Goal: Navigation & Orientation: Find specific page/section

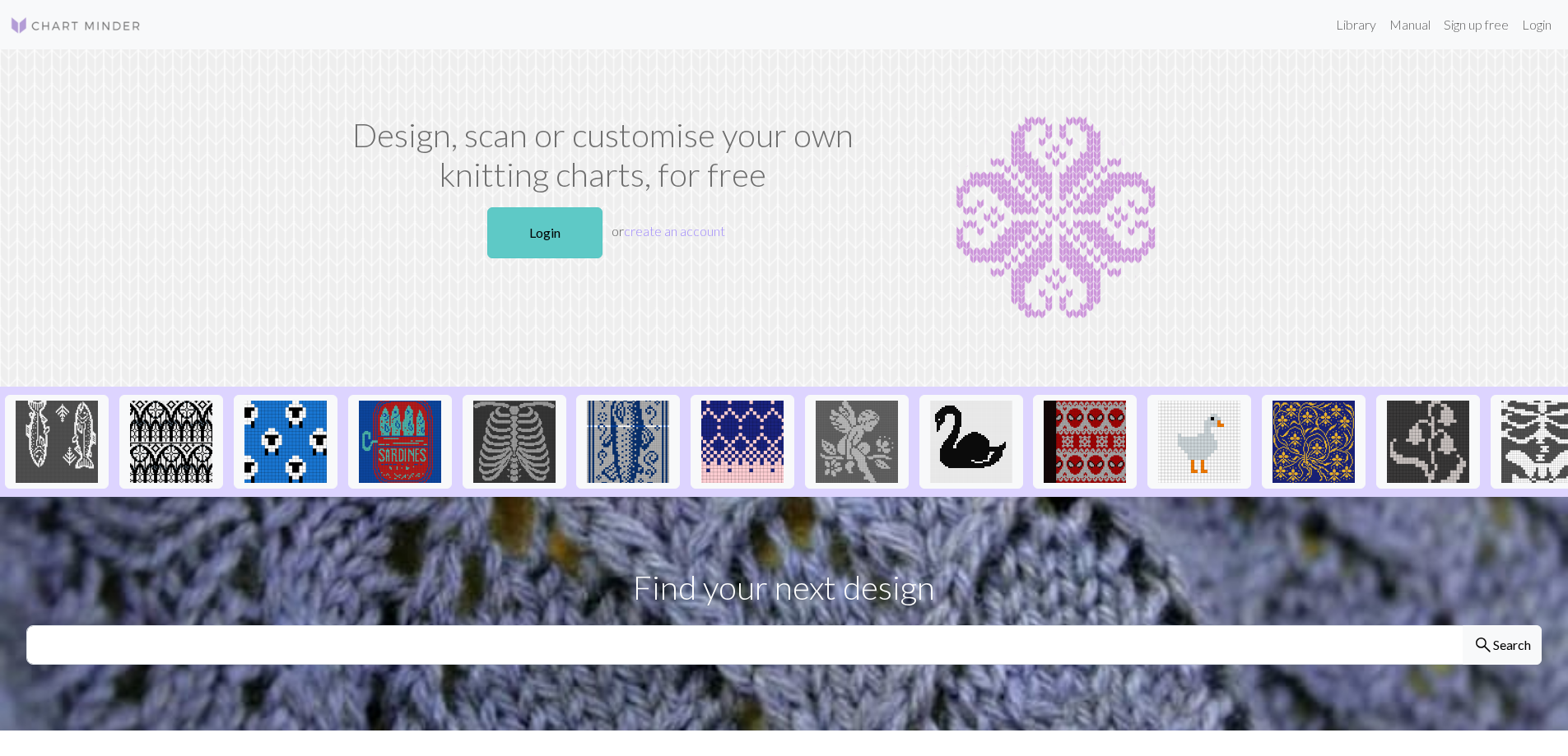
click at [541, 232] on link "Login" at bounding box center [545, 233] width 115 height 51
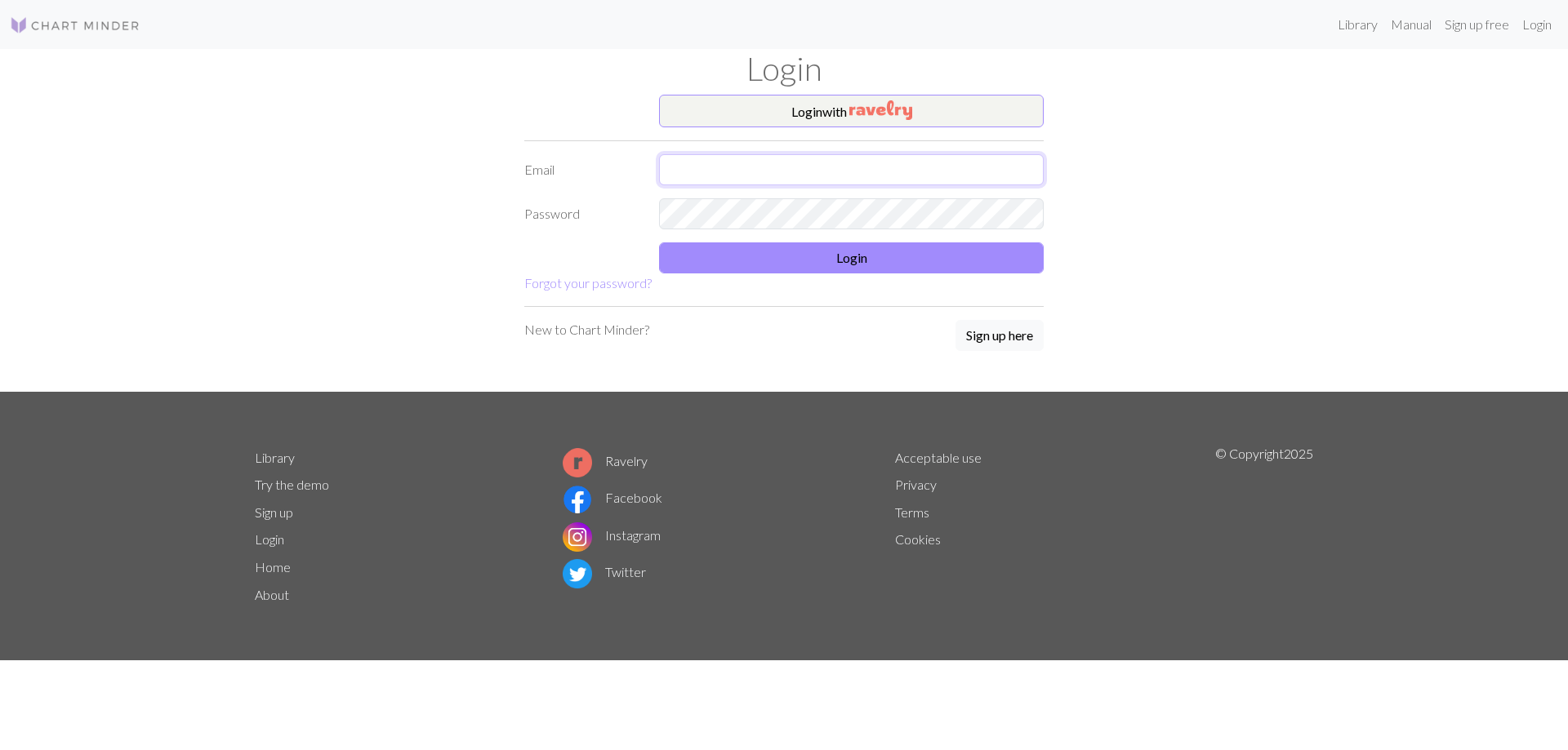
type input "[EMAIL_ADDRESS][PERSON_NAME][DOMAIN_NAME]"
click at [835, 259] on button "Login" at bounding box center [851, 258] width 385 height 31
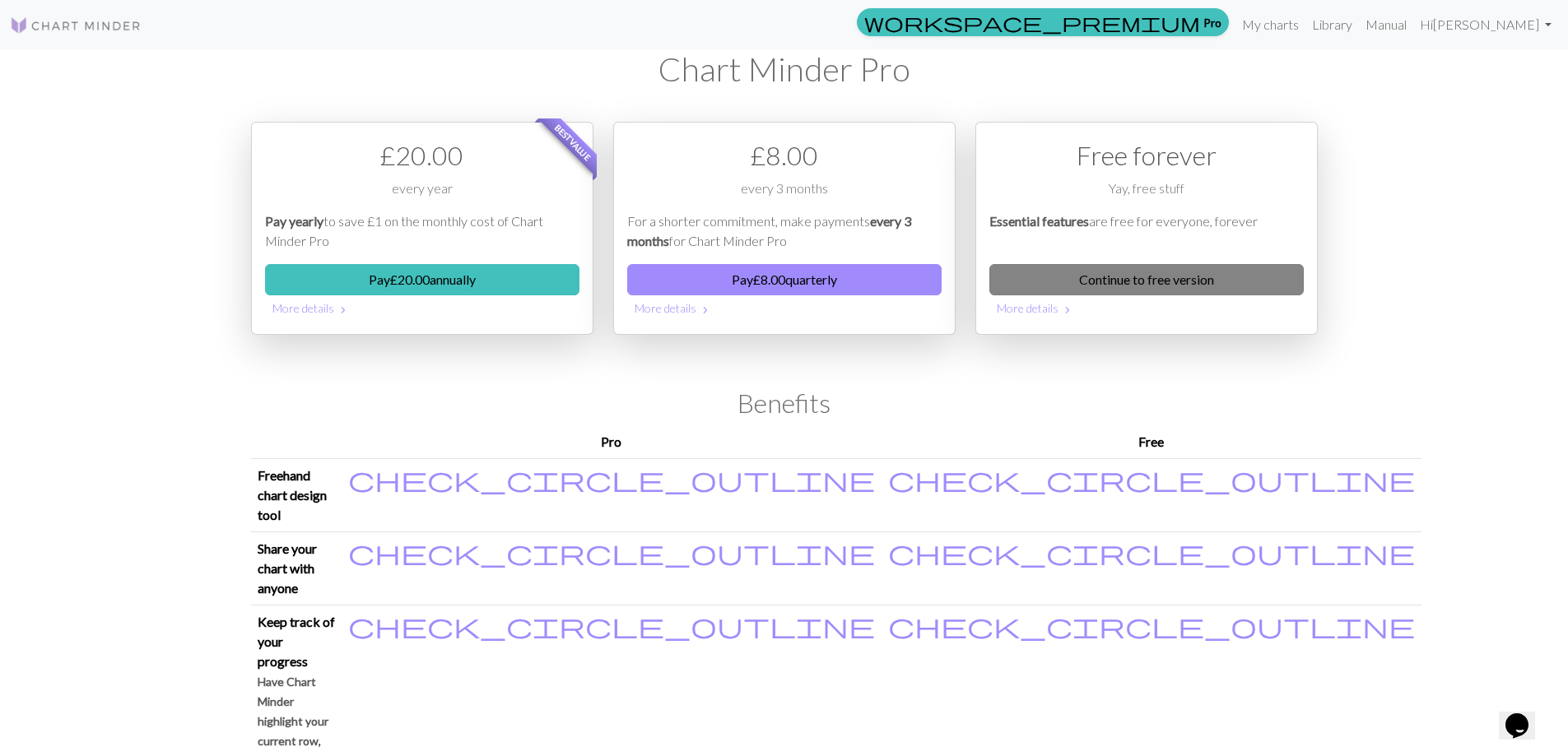
click at [1215, 282] on link "Continue to free version" at bounding box center [1147, 280] width 315 height 32
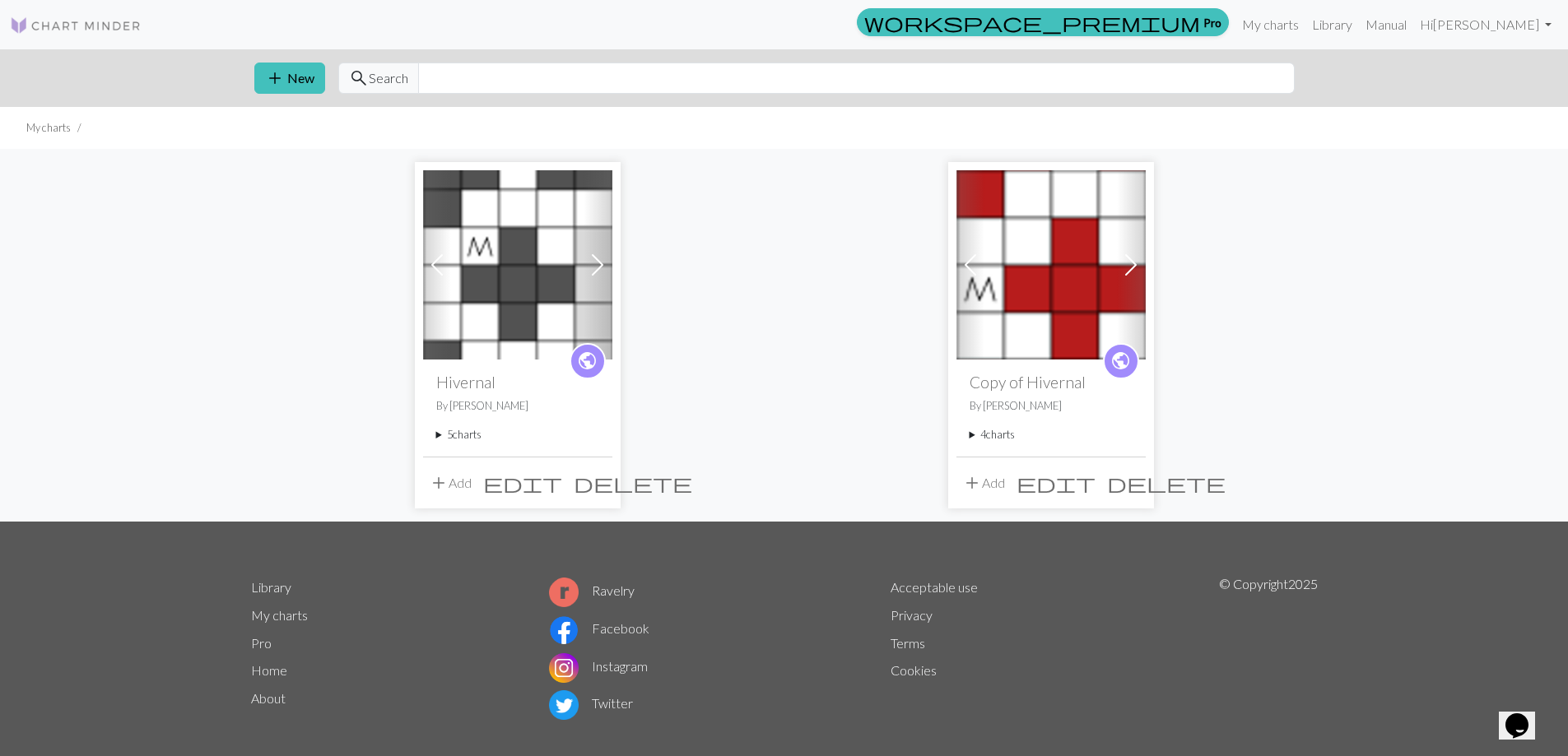
click at [458, 432] on summary "5 charts" at bounding box center [518, 435] width 163 height 15
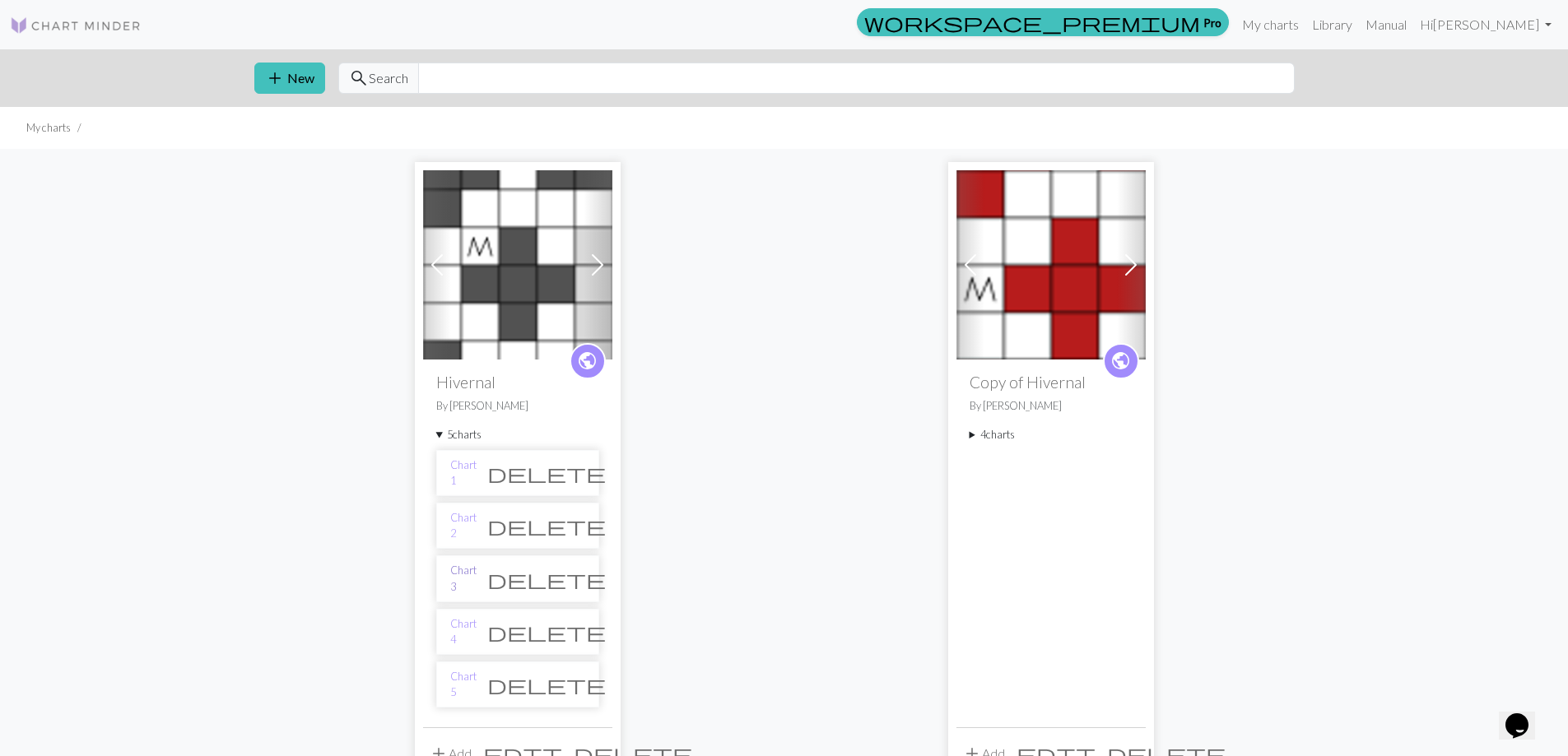
click at [466, 575] on link "Chart 3" at bounding box center [463, 578] width 26 height 32
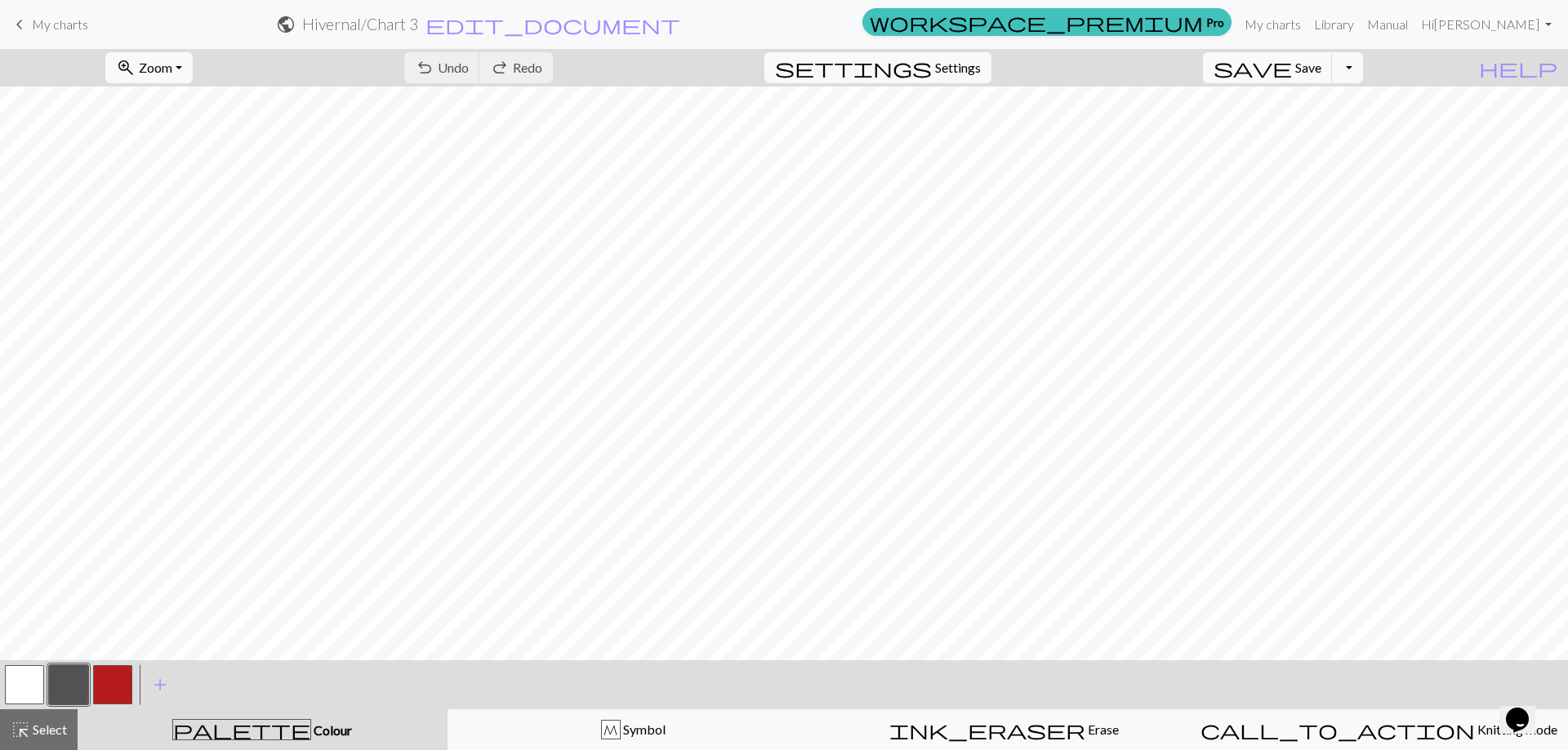
click at [42, 26] on span "My charts" at bounding box center [59, 24] width 56 height 15
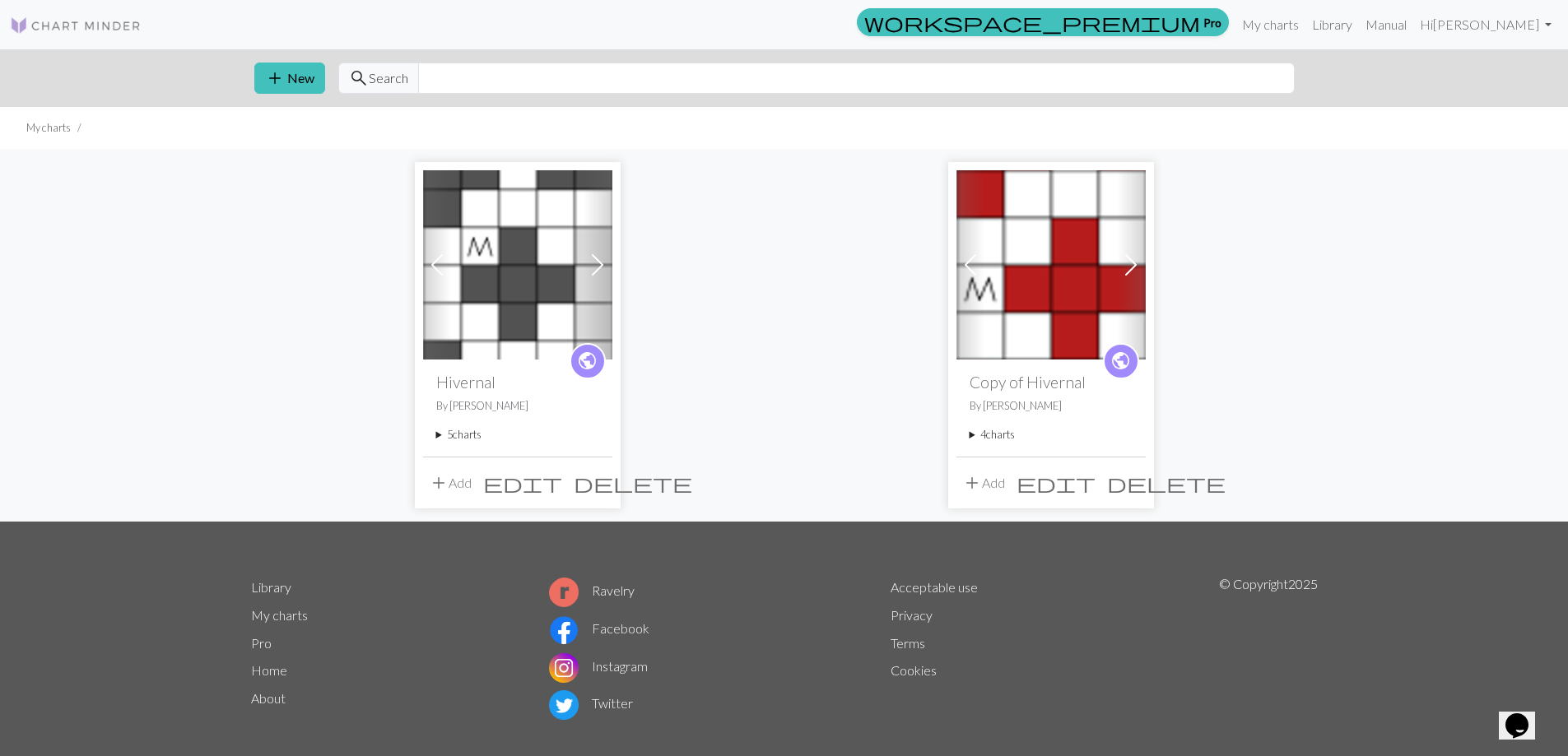
click at [448, 435] on summary "5 charts" at bounding box center [518, 435] width 163 height 15
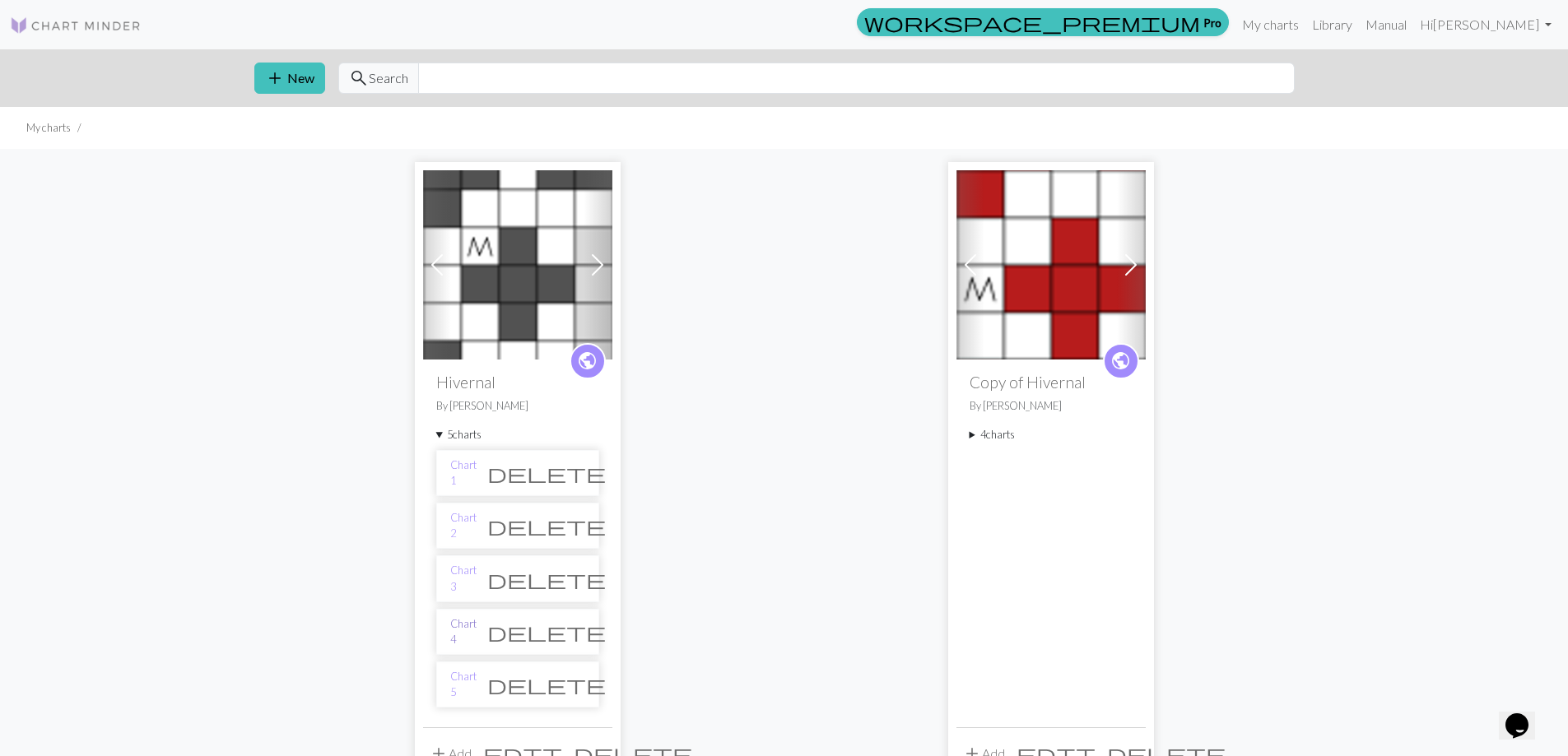
click at [476, 634] on link "Chart 4" at bounding box center [463, 632] width 26 height 32
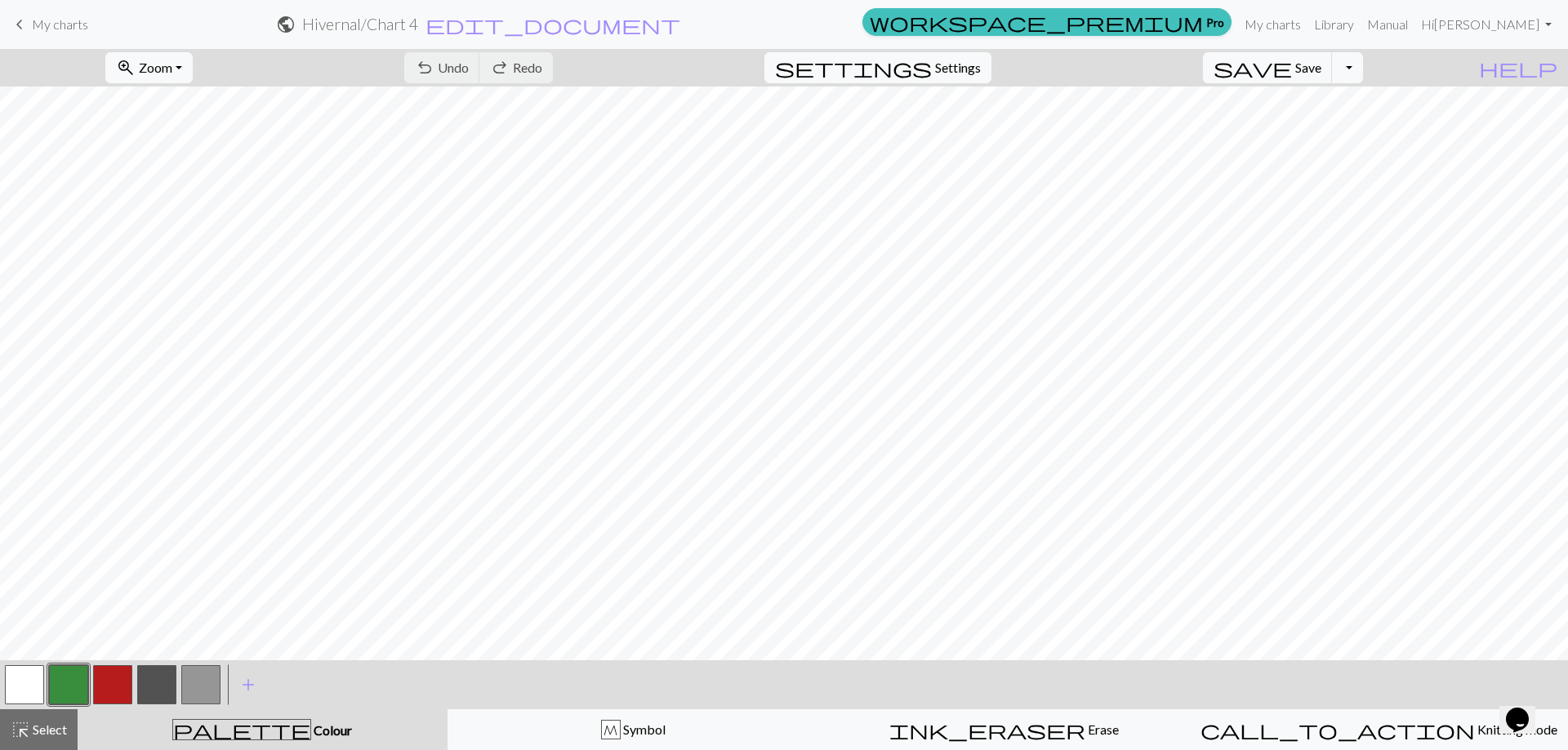
click at [28, 21] on span "keyboard_arrow_left" at bounding box center [19, 25] width 20 height 23
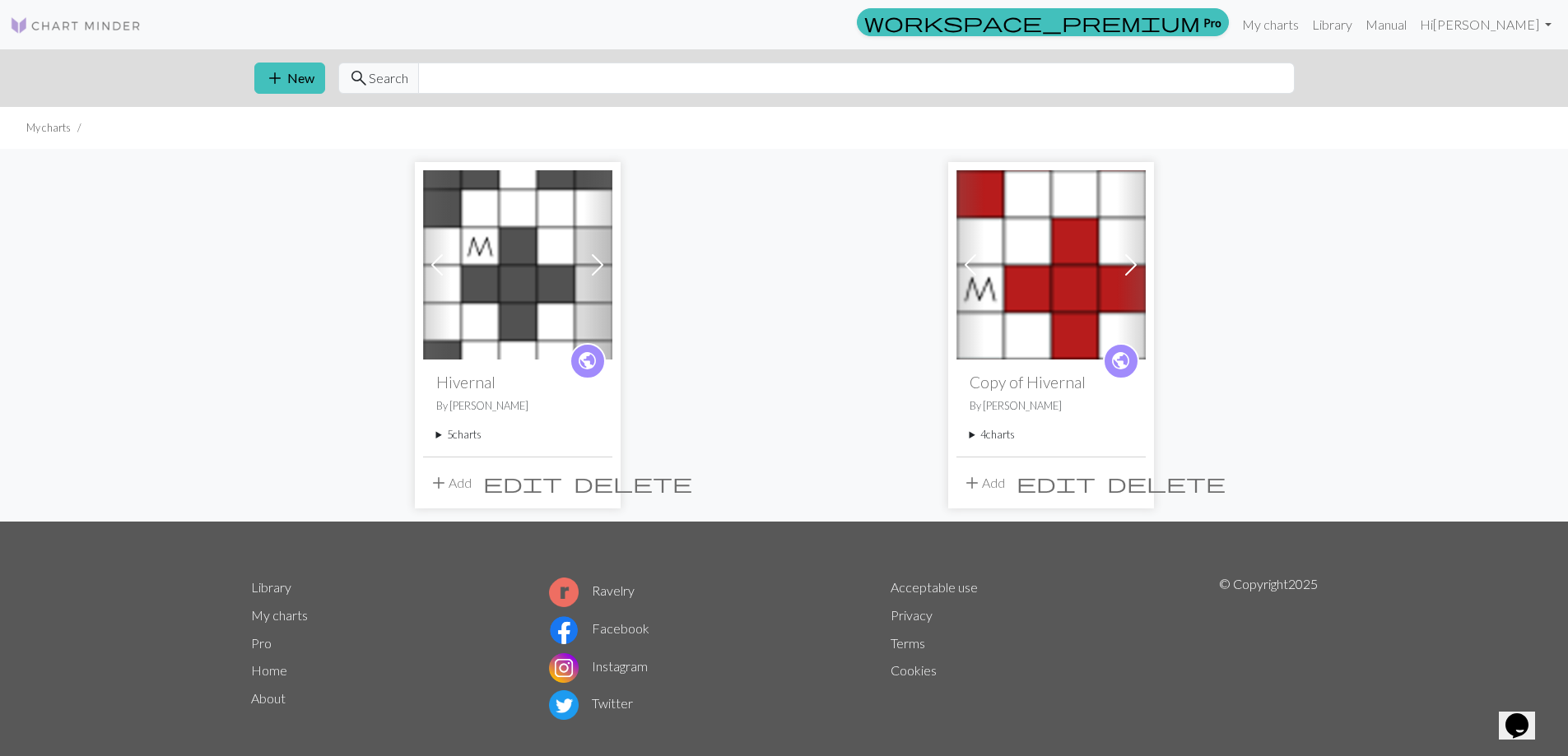
click at [441, 434] on summary "5 charts" at bounding box center [518, 435] width 163 height 15
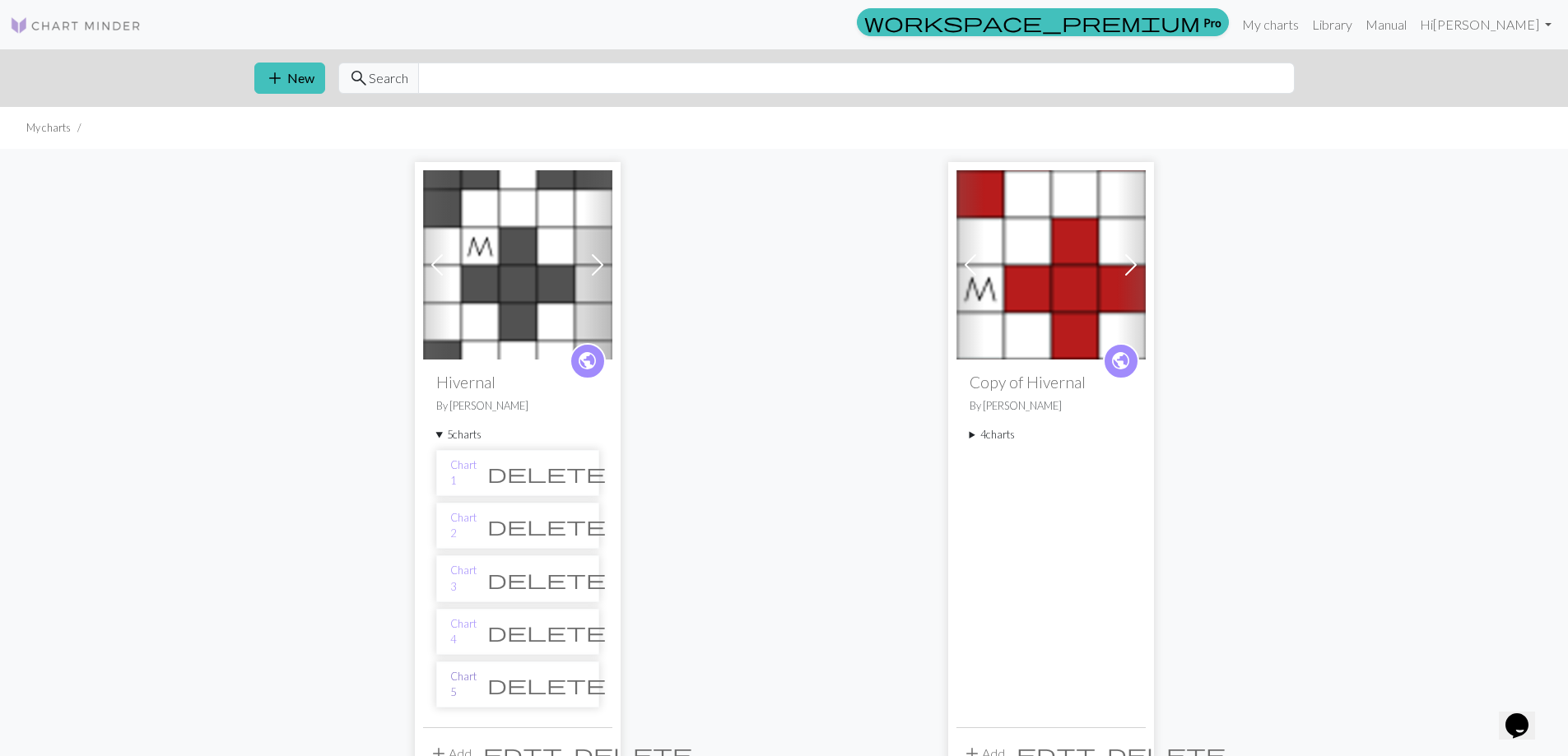
click at [469, 682] on link "Chart 5" at bounding box center [463, 685] width 26 height 32
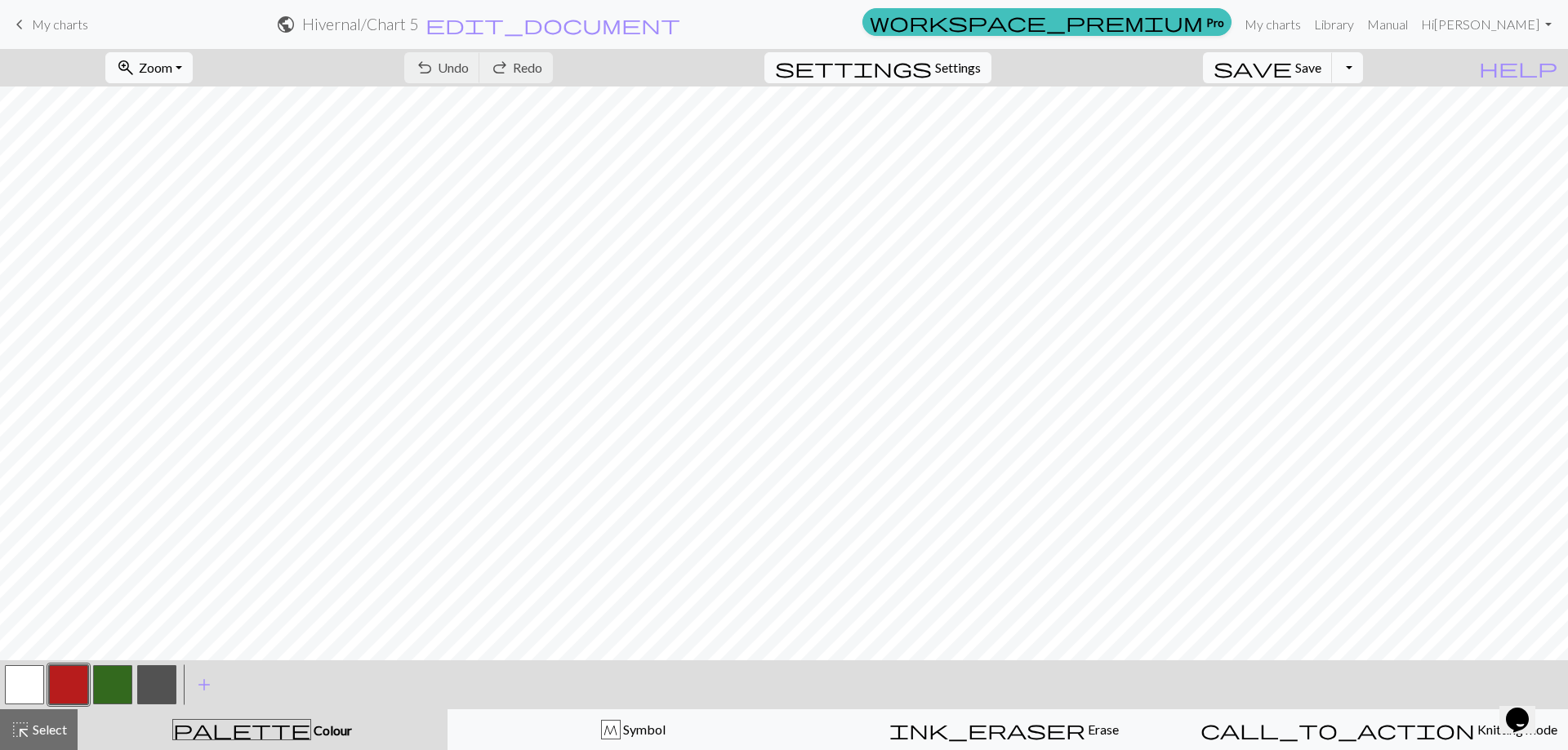
click at [32, 25] on span "My charts" at bounding box center [59, 24] width 56 height 15
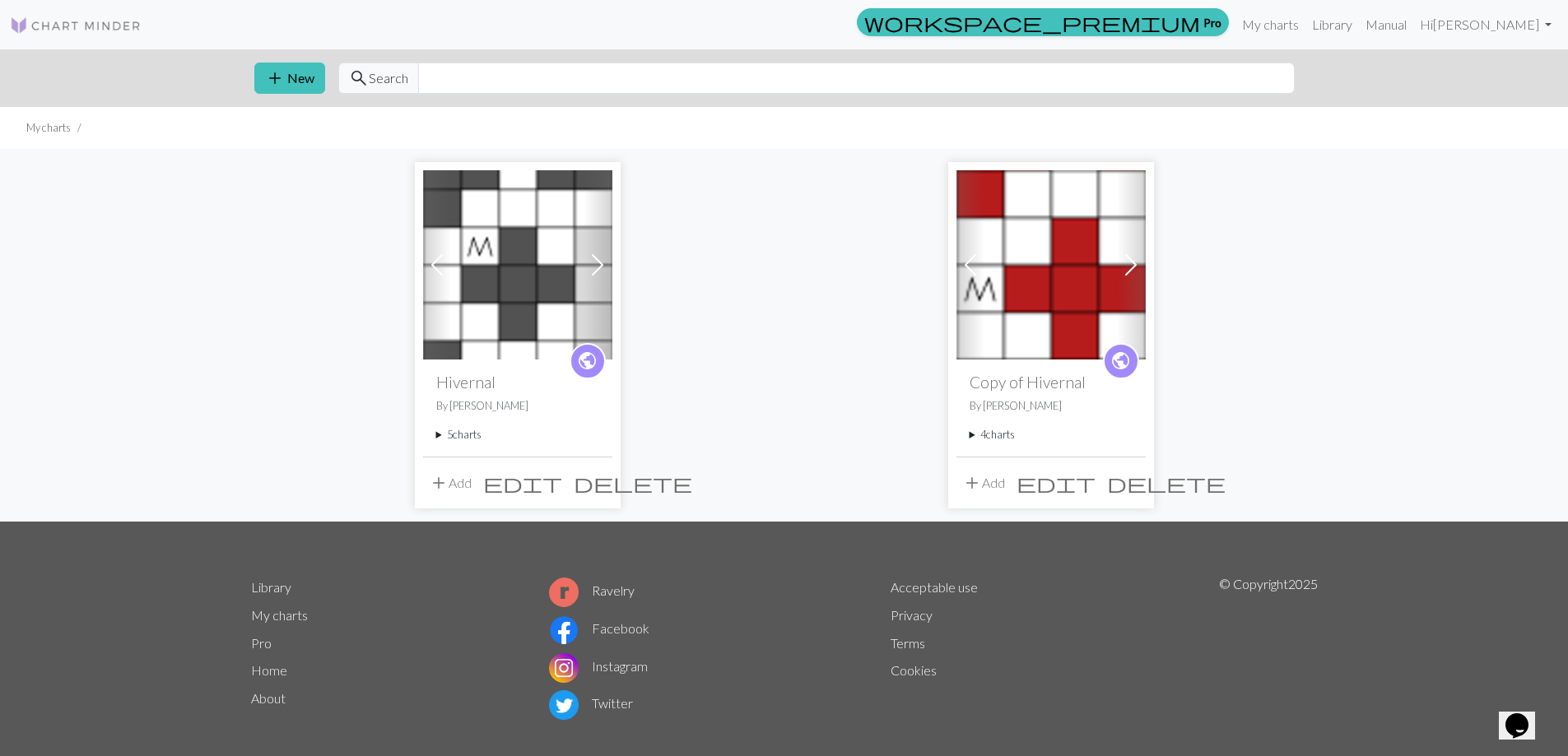
click at [442, 265] on span at bounding box center [437, 265] width 26 height 26
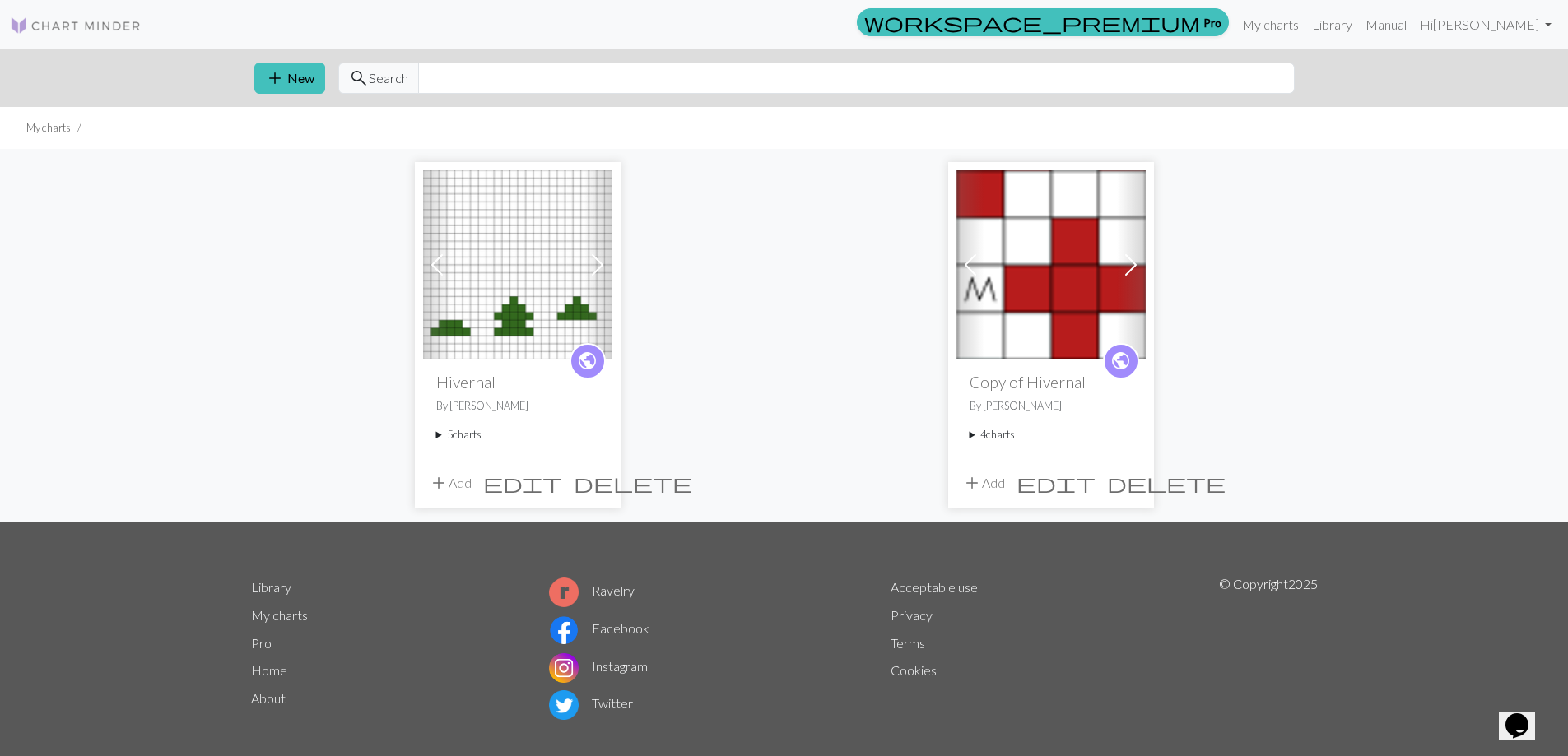
click at [442, 265] on span at bounding box center [437, 265] width 26 height 26
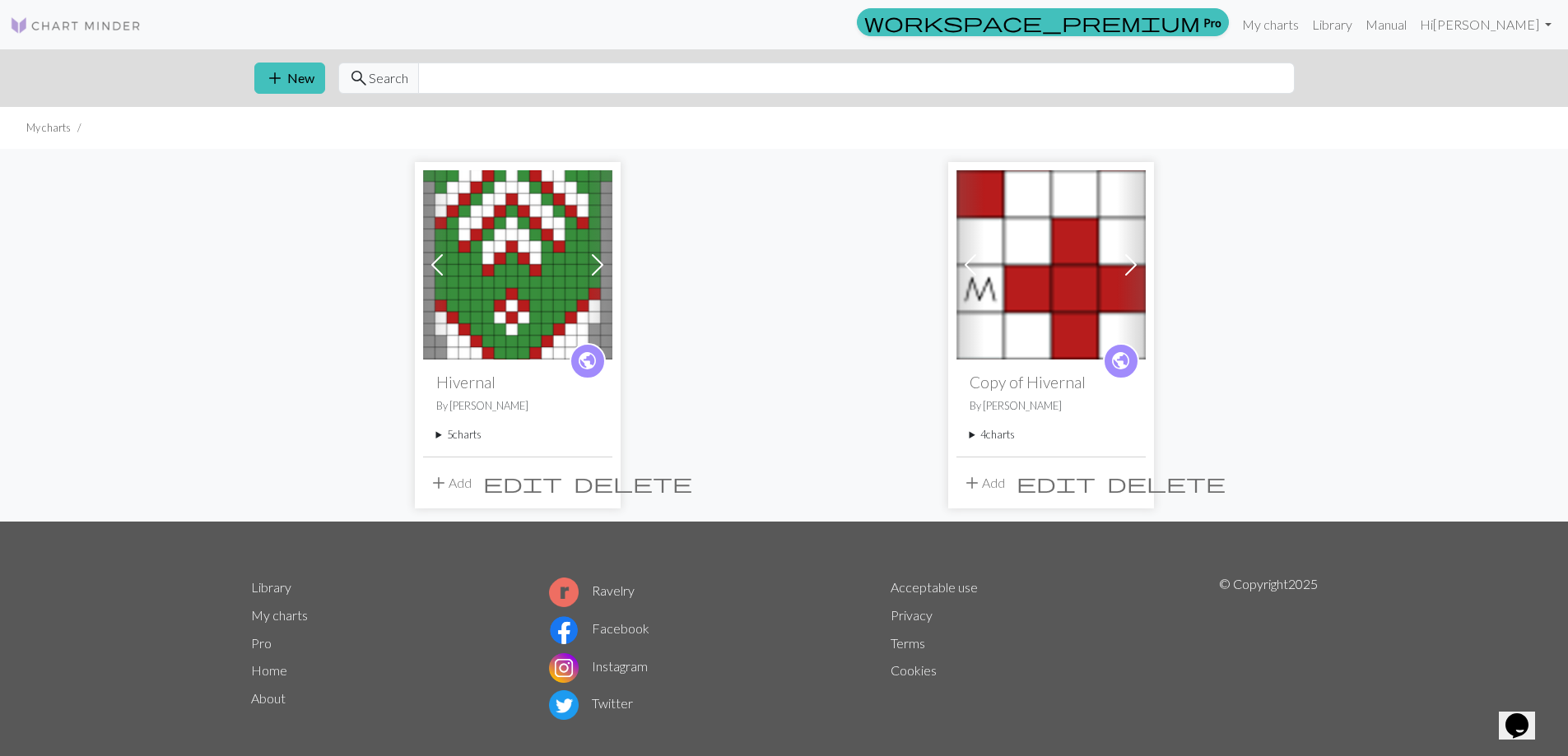
click at [442, 265] on span at bounding box center [437, 265] width 26 height 26
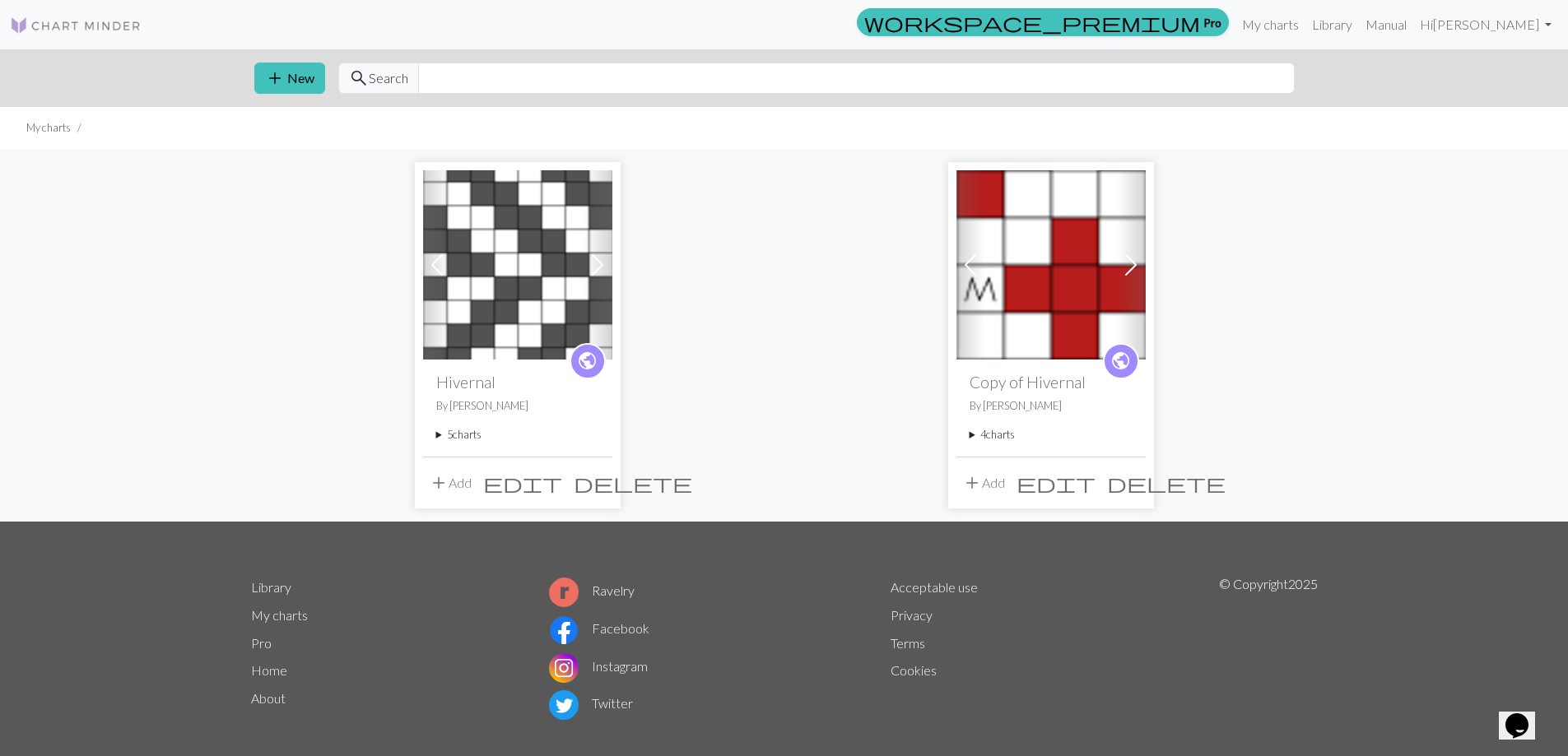
click at [442, 265] on span at bounding box center [437, 265] width 26 height 26
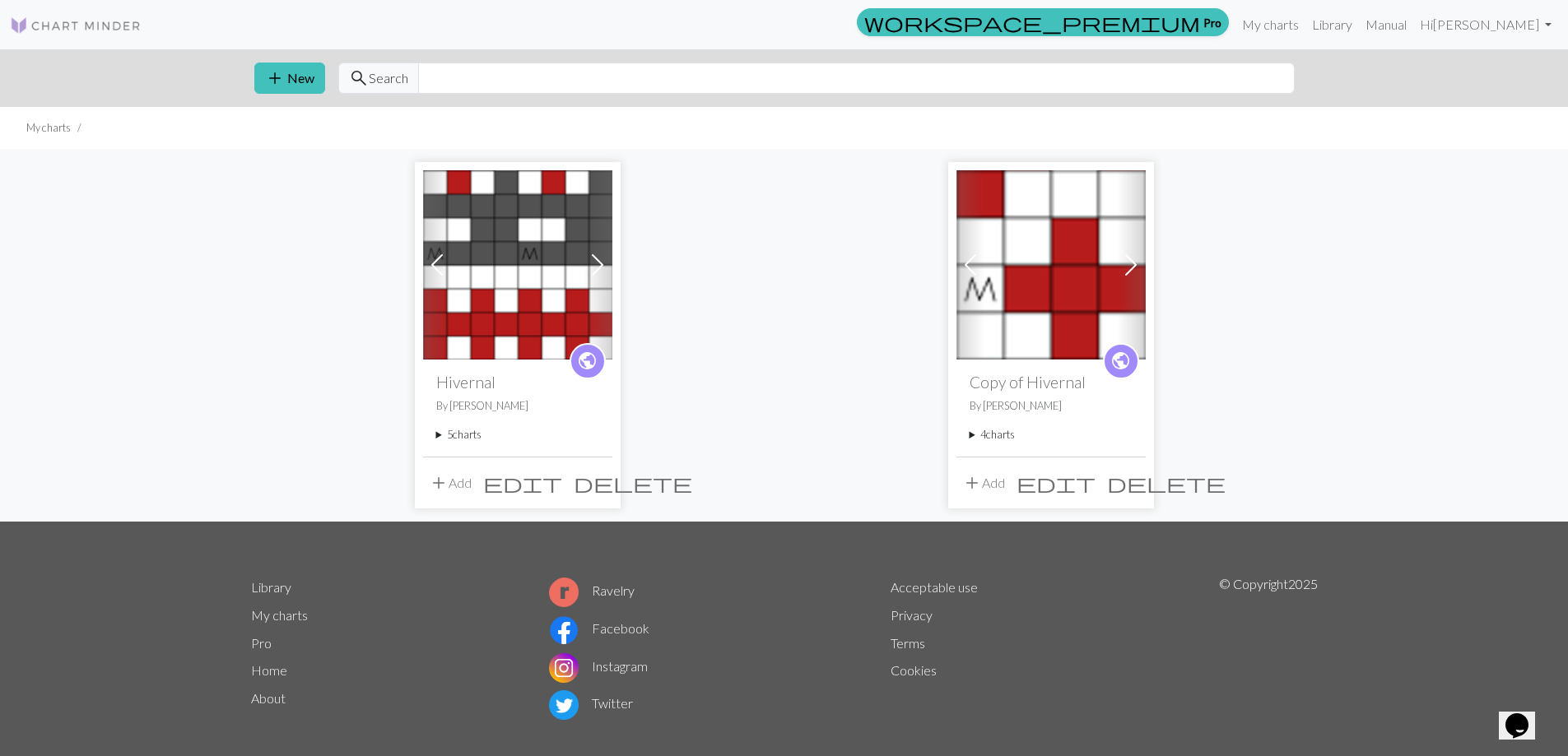
click at [595, 265] on span at bounding box center [597, 265] width 26 height 26
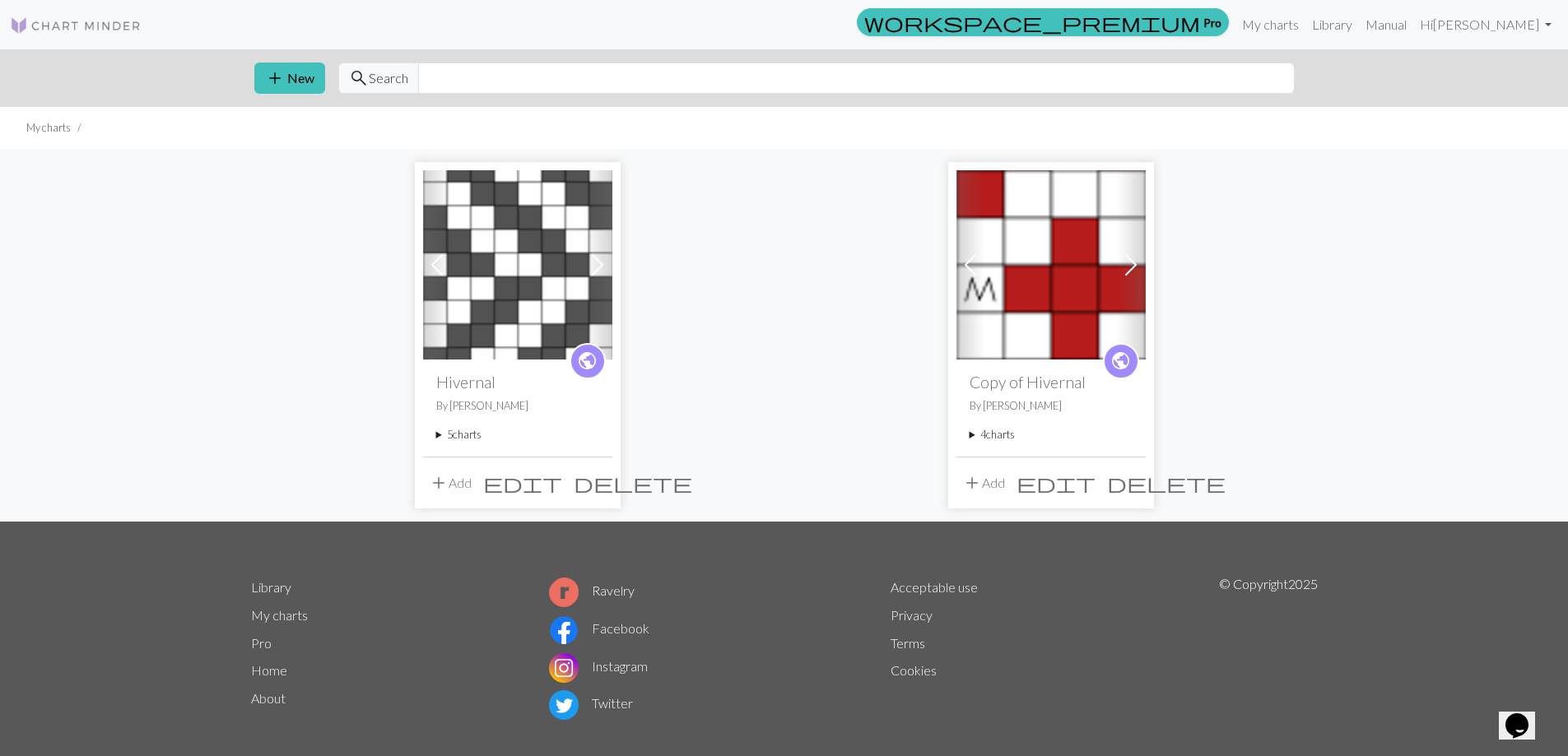
click at [437, 261] on span at bounding box center [437, 265] width 26 height 26
